Goal: Information Seeking & Learning: Learn about a topic

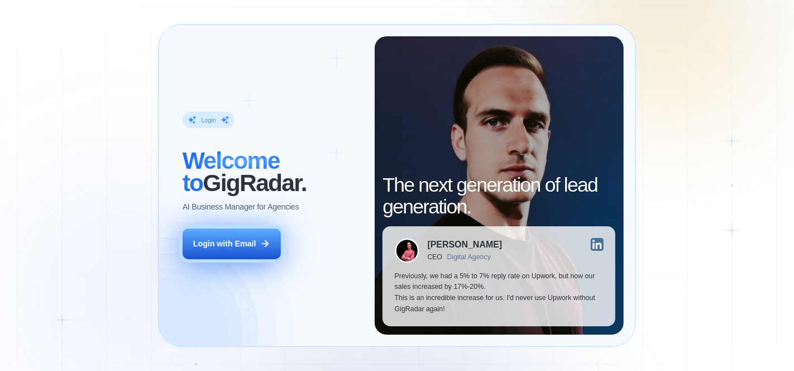
click at [231, 234] on button "Login with Email" at bounding box center [232, 243] width 98 height 31
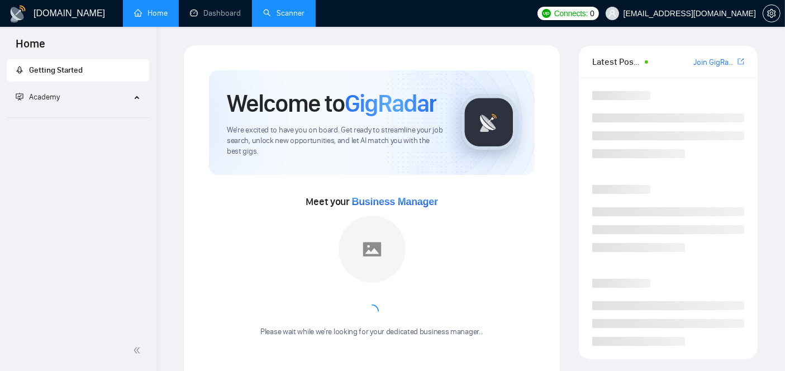
click at [304, 13] on link "Scanner" at bounding box center [283, 12] width 41 height 9
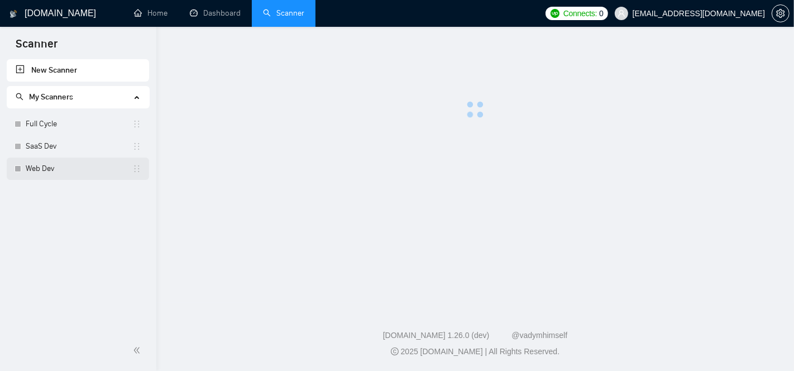
click at [40, 166] on link "Web Dev" at bounding box center [79, 169] width 107 height 22
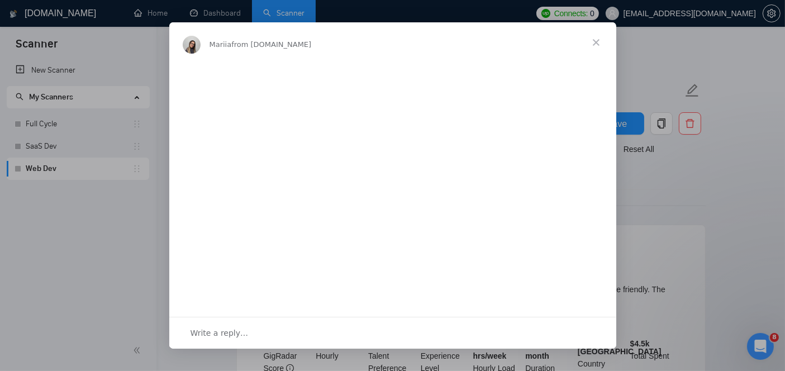
click at [596, 41] on span "Close" at bounding box center [596, 42] width 40 height 40
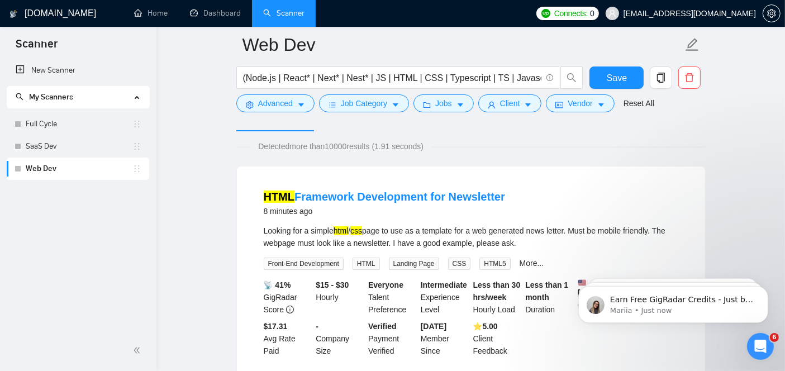
scroll to position [64, 0]
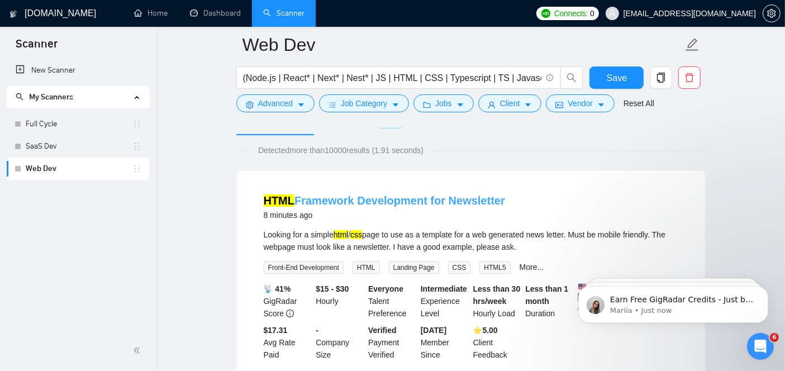
click at [426, 202] on link "HTML Framework Development for Newsletter" at bounding box center [384, 200] width 241 height 12
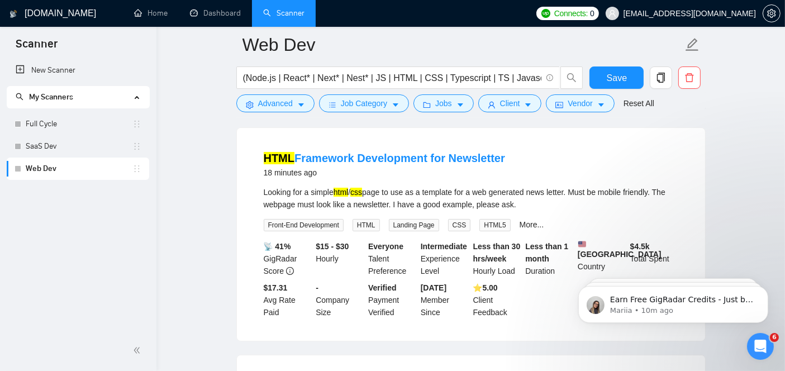
scroll to position [107, 0]
click at [416, 156] on link "HTML Framework Development for Newsletter" at bounding box center [384, 157] width 241 height 12
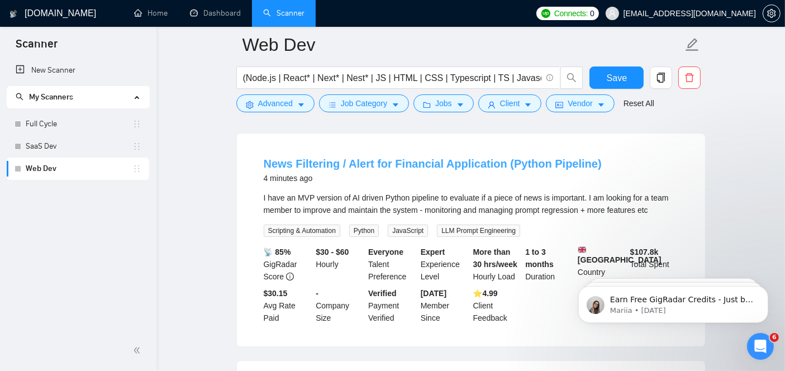
scroll to position [97, 0]
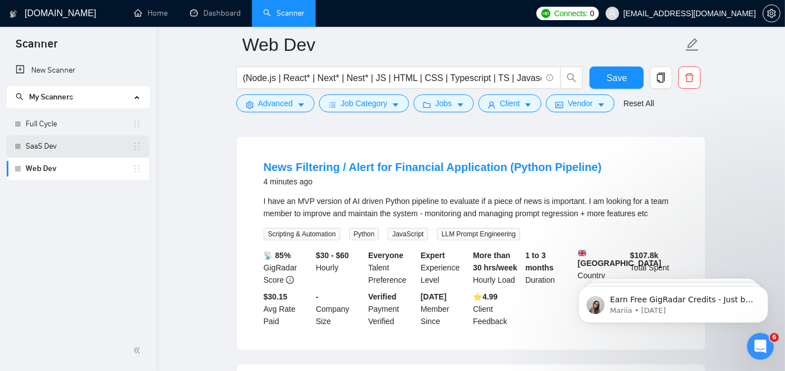
click at [96, 152] on link "SaaS Dev" at bounding box center [79, 146] width 107 height 22
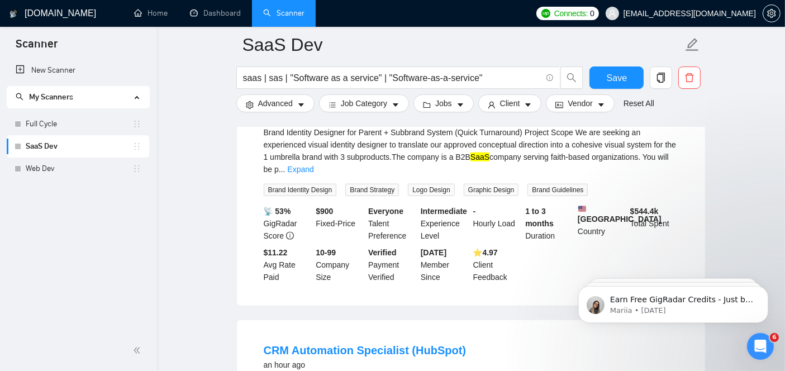
scroll to position [1154, 0]
click at [65, 125] on link "Full Cycle" at bounding box center [79, 124] width 107 height 22
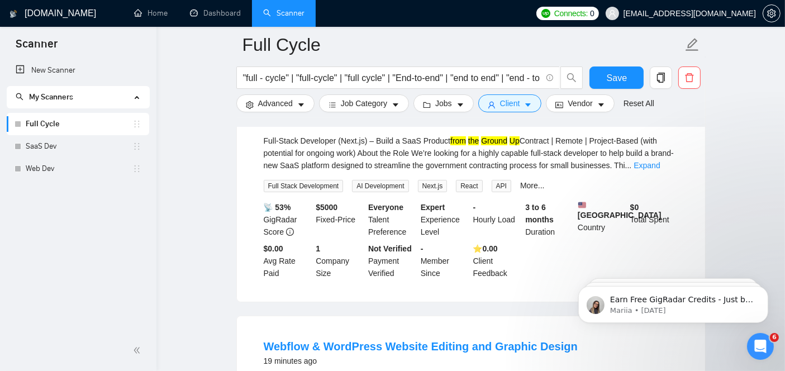
scroll to position [147, 0]
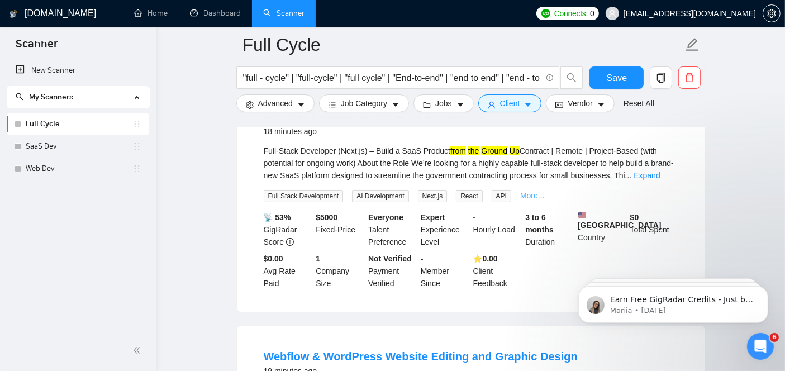
click at [523, 197] on link "More..." at bounding box center [532, 195] width 25 height 9
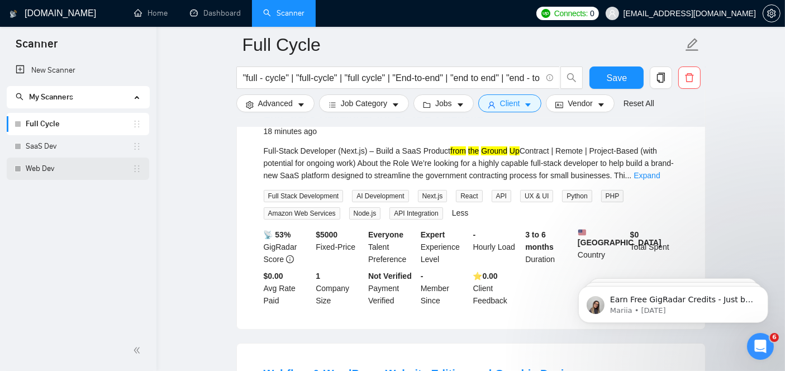
click at [62, 164] on link "Web Dev" at bounding box center [79, 169] width 107 height 22
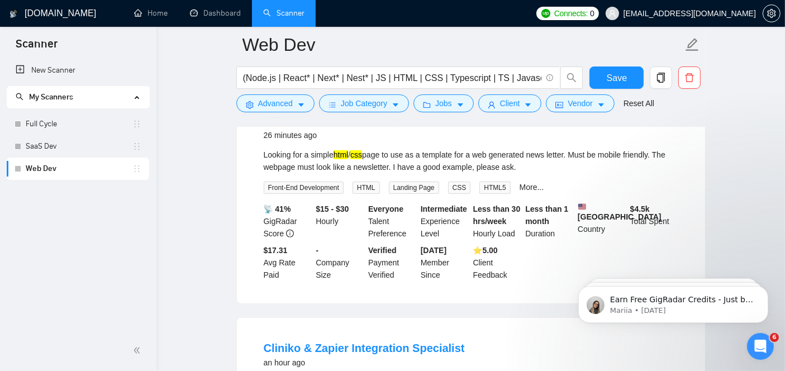
scroll to position [427, 0]
